Goal: Communication & Community: Answer question/provide support

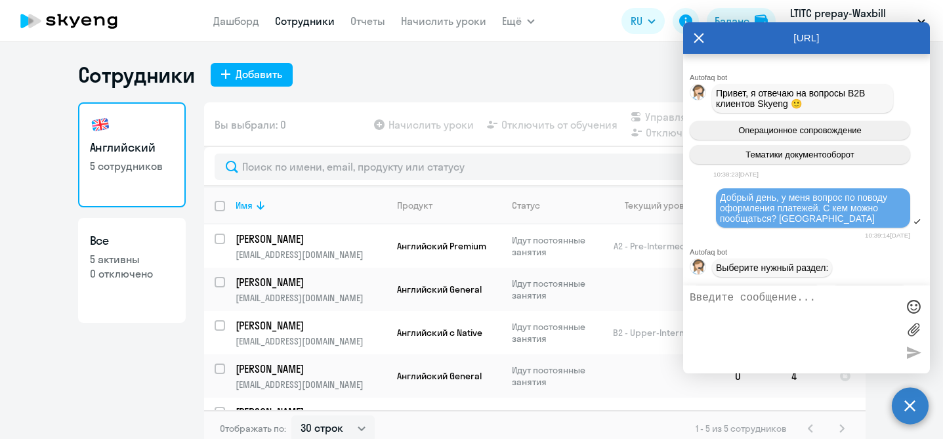
select select "30"
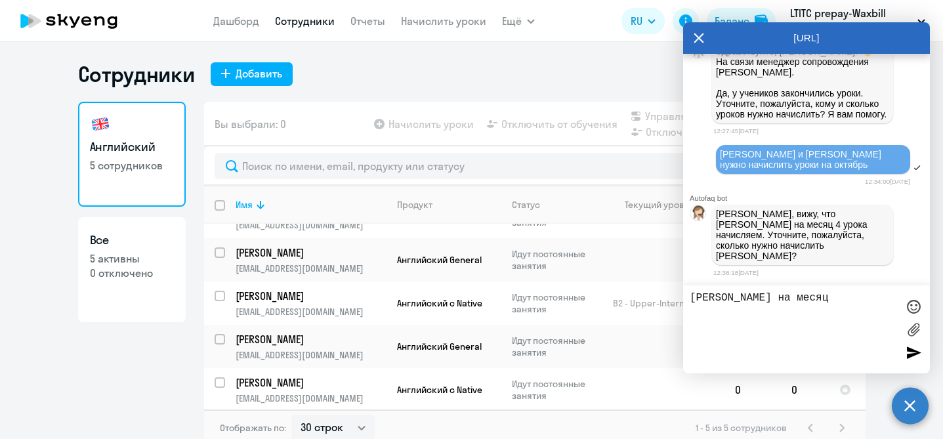
type textarea "[PERSON_NAME] на месяц 8"
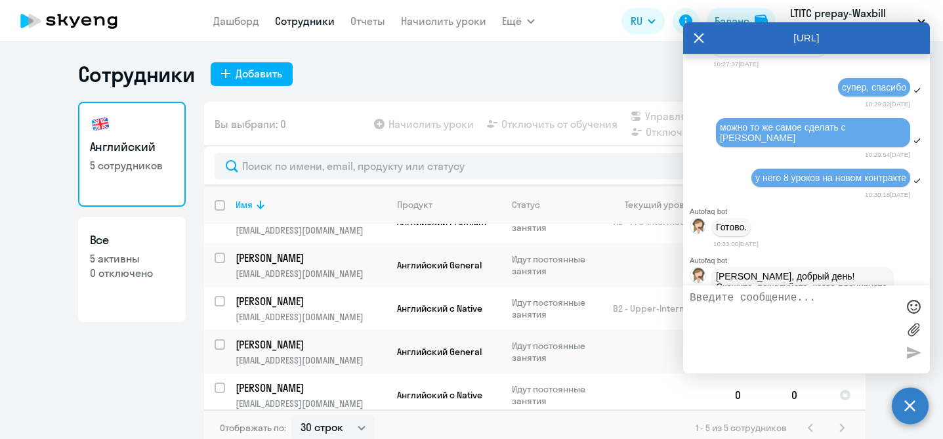
scroll to position [18226, 0]
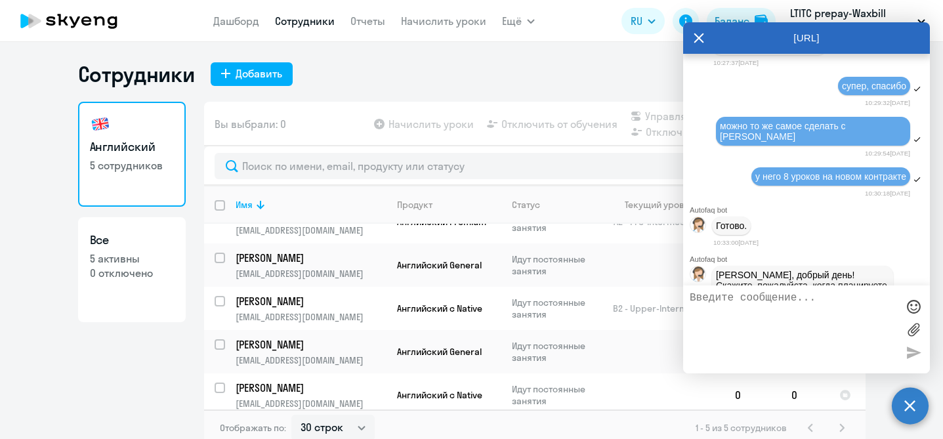
drag, startPoint x: 734, startPoint y: 147, endPoint x: 871, endPoint y: 239, distance: 165.4
copy span ".[PERSON_NAME] - 8 премиум; 2.[PERSON_NAME] - 8; 3.[PERSON_NAME] - 8; 4. [PERSO…"
click at [803, 312] on textarea at bounding box center [793, 329] width 207 height 75
paste textarea ".[PERSON_NAME] - 8 премиум; 2.[PERSON_NAME] - 8; 3.[PERSON_NAME] - 8; 4. [PERSO…"
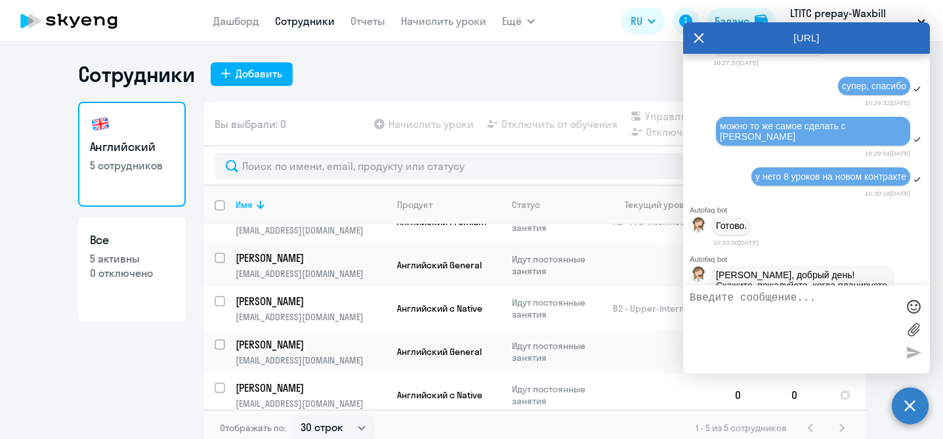
type textarea ".[PERSON_NAME] - 8 премиум; 2.[PERSON_NAME] - 8; 3.[PERSON_NAME] - 8; 4. [PERSO…"
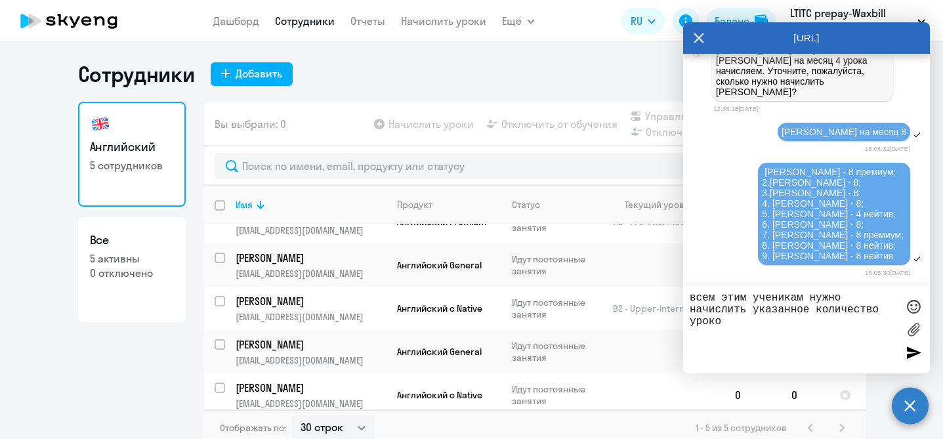
type textarea "всем этим ученикам нужно начислить указанное количество уроков"
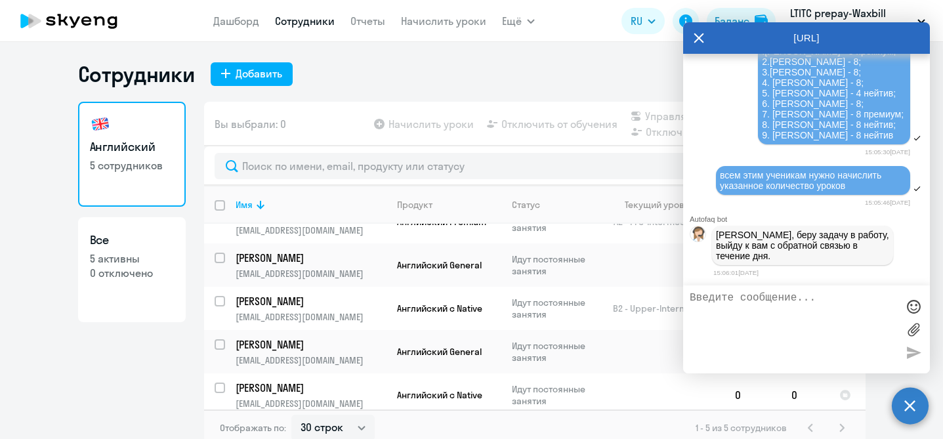
scroll to position [23732, 0]
type textarea "n"
type textarea "только не надо аннулировать уроки в старом контракте"
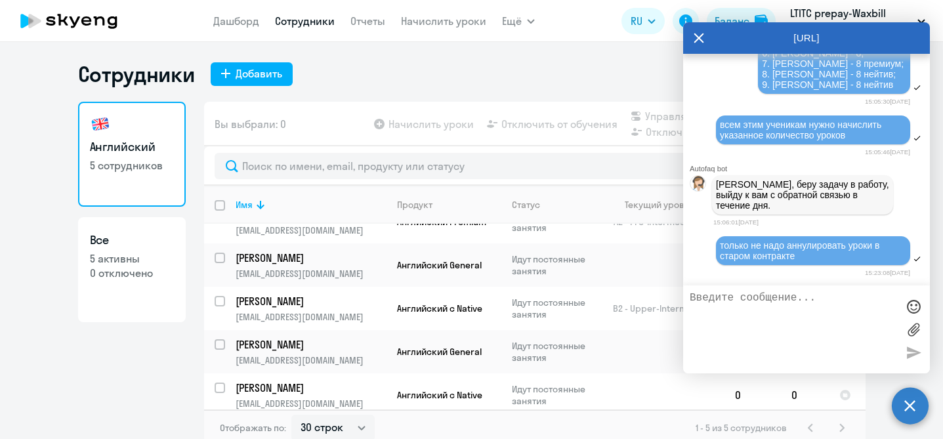
scroll to position [23785, 0]
type textarea "если у учеников они еще осталисьъ"
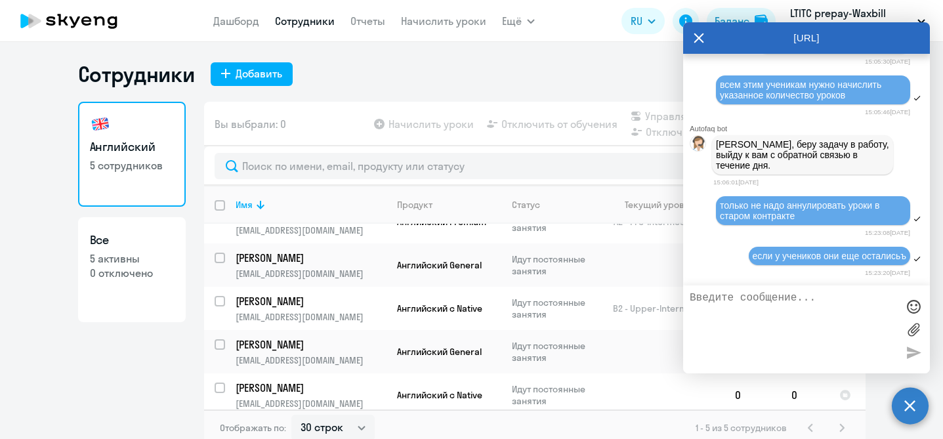
scroll to position [23826, 0]
type textarea "спасибо"
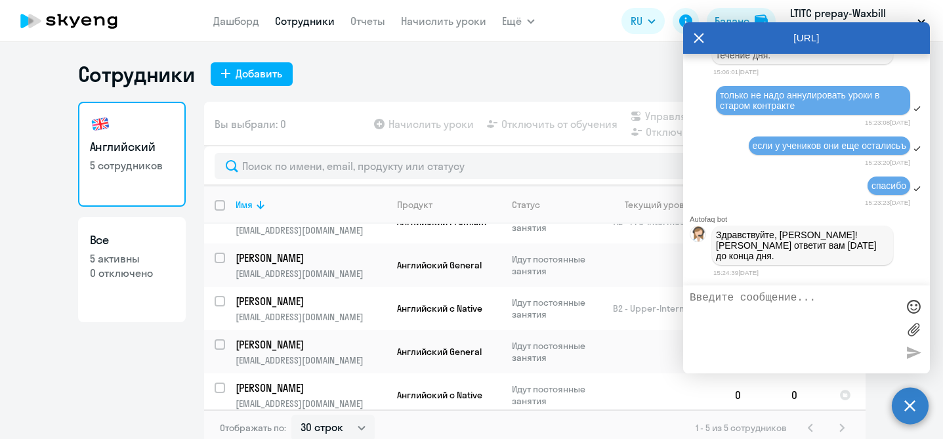
scroll to position [23942, 0]
